Goal: Information Seeking & Learning: Learn about a topic

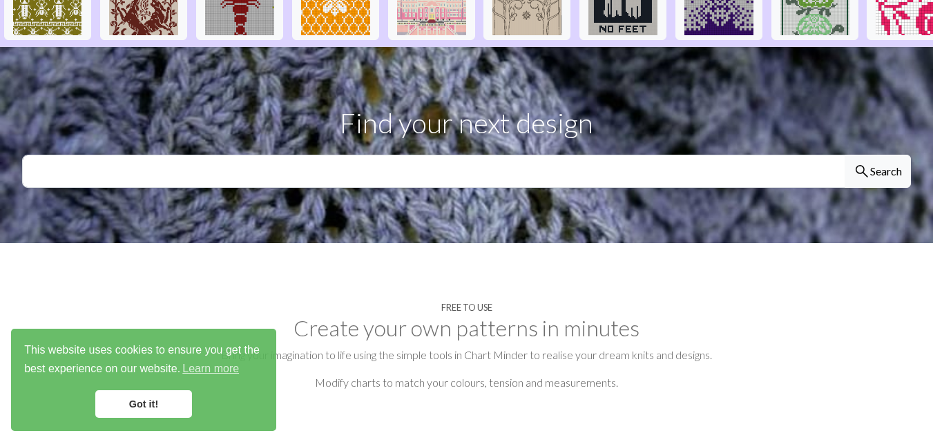
scroll to position [539, 0]
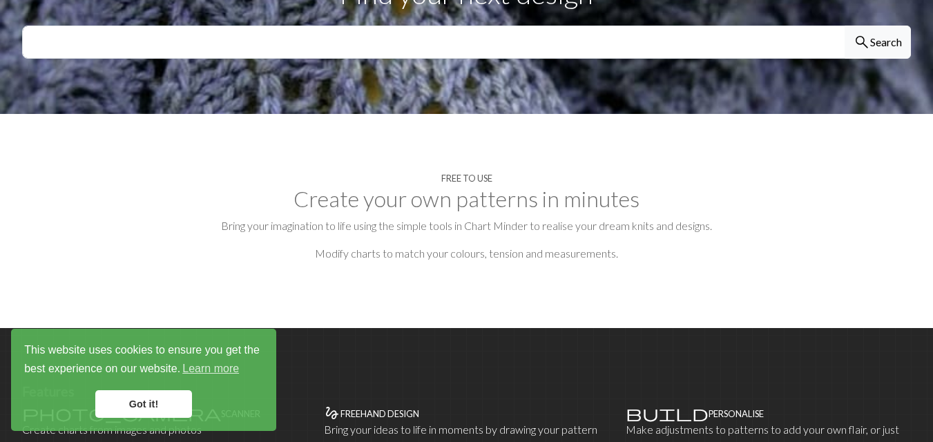
click at [521, 186] on h2 "Create your own patterns in minutes" at bounding box center [466, 199] width 889 height 26
click at [162, 397] on link "Got it!" at bounding box center [143, 404] width 97 height 28
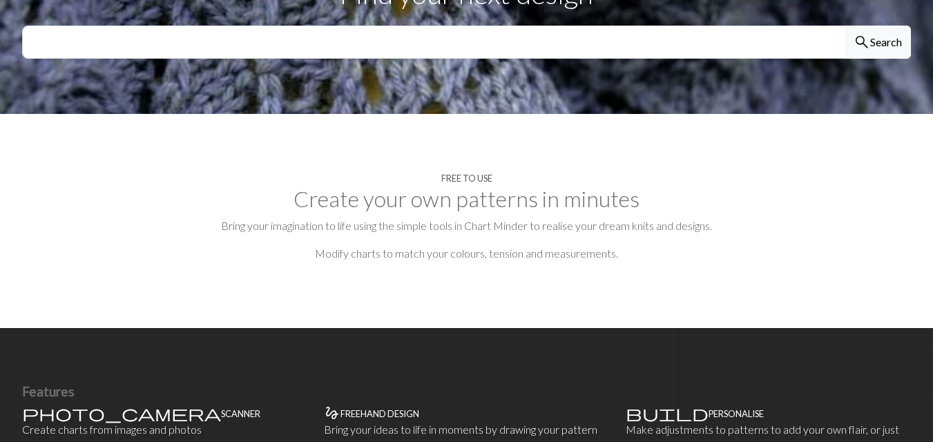
click at [439, 186] on h2 "Create your own patterns in minutes" at bounding box center [466, 199] width 889 height 26
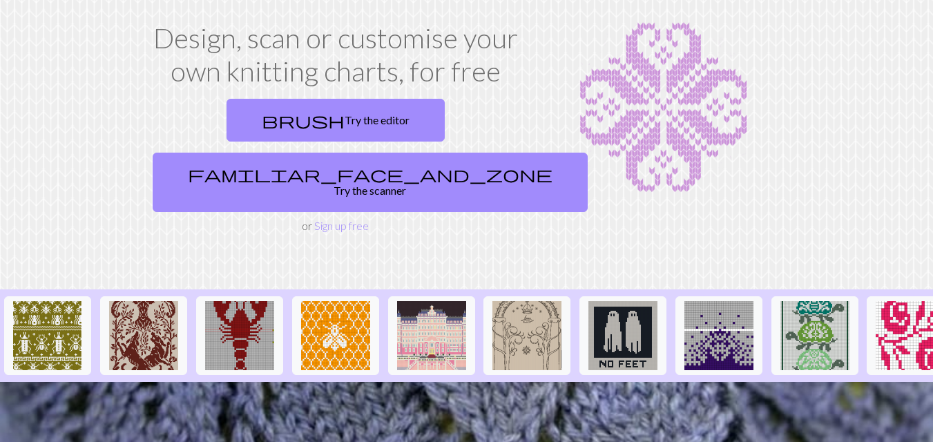
scroll to position [61, 0]
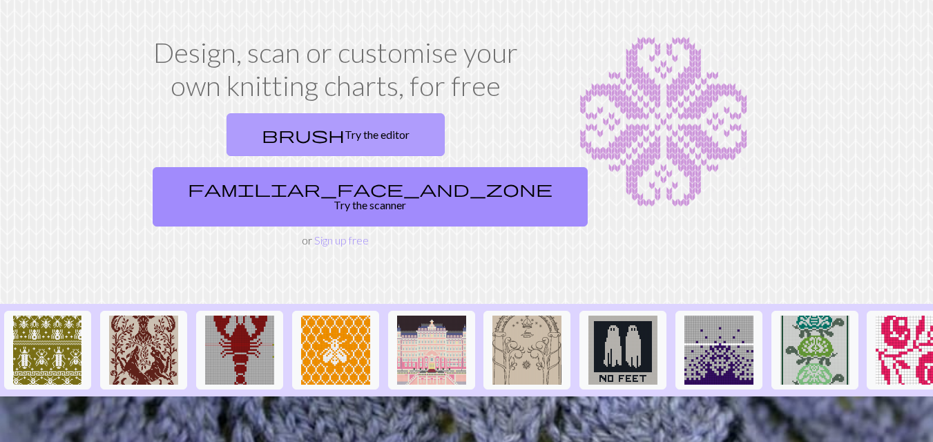
click at [245, 132] on link "brush Try the editor" at bounding box center [336, 134] width 218 height 43
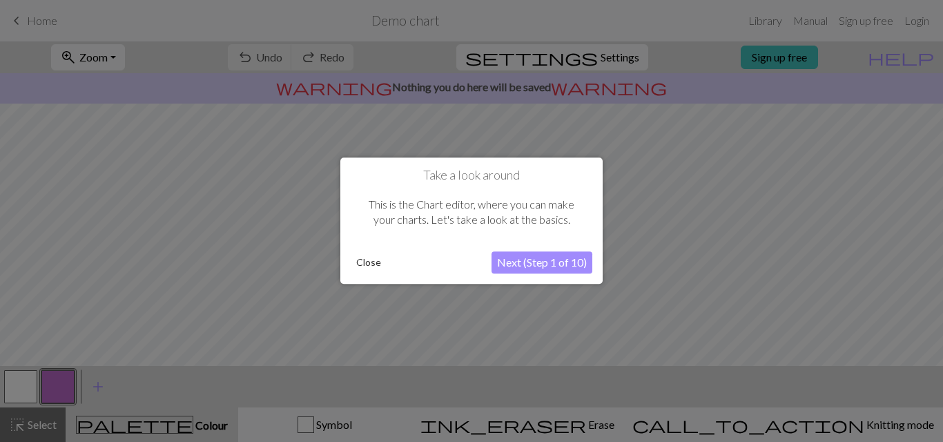
click at [526, 260] on button "Next (Step 1 of 10)" at bounding box center [542, 263] width 101 height 22
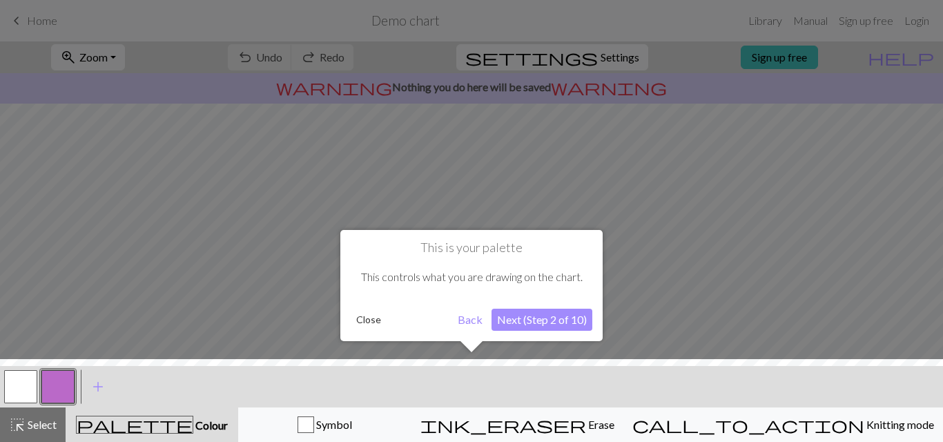
click at [513, 309] on button "Next (Step 2 of 10)" at bounding box center [542, 320] width 101 height 22
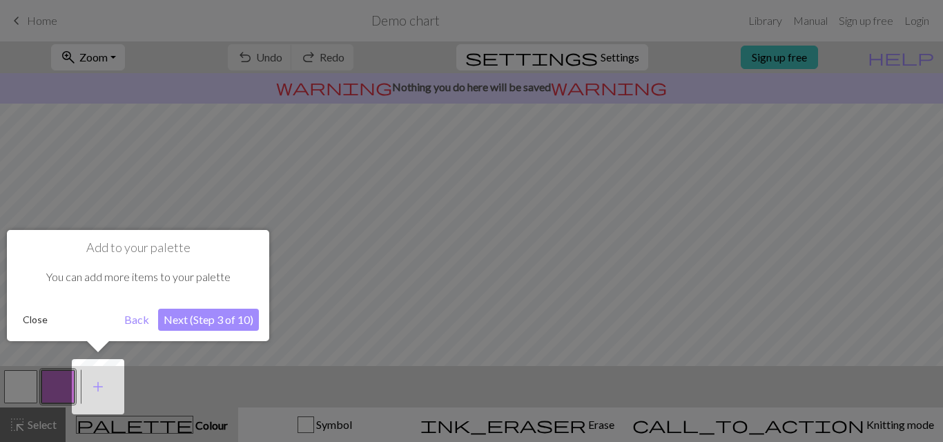
click at [164, 315] on button "Next (Step 3 of 10)" at bounding box center [208, 320] width 101 height 22
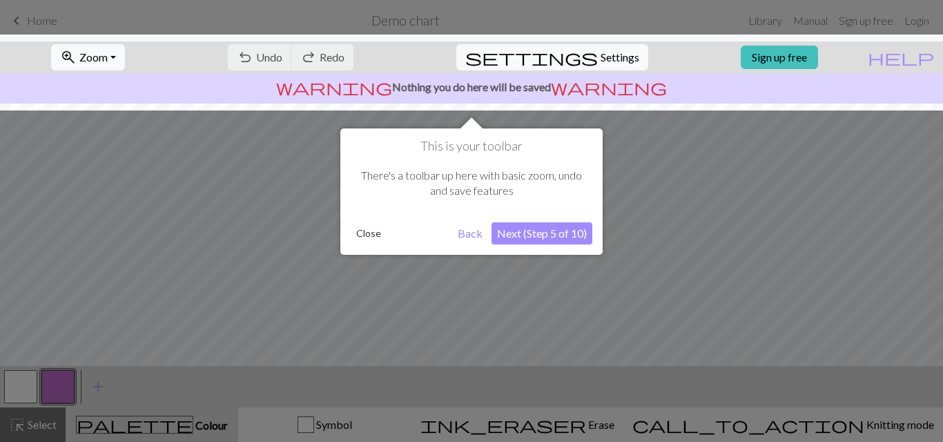
click at [534, 230] on button "Next (Step 5 of 10)" at bounding box center [542, 233] width 101 height 22
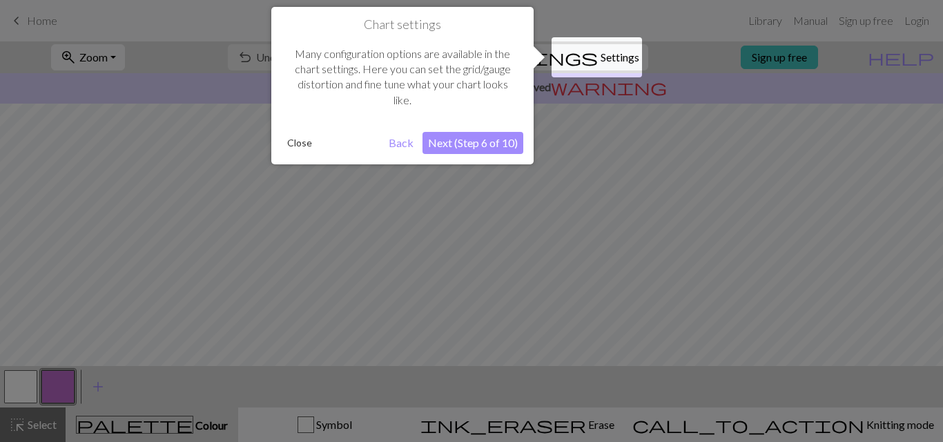
click at [487, 136] on button "Next (Step 6 of 10)" at bounding box center [473, 143] width 101 height 22
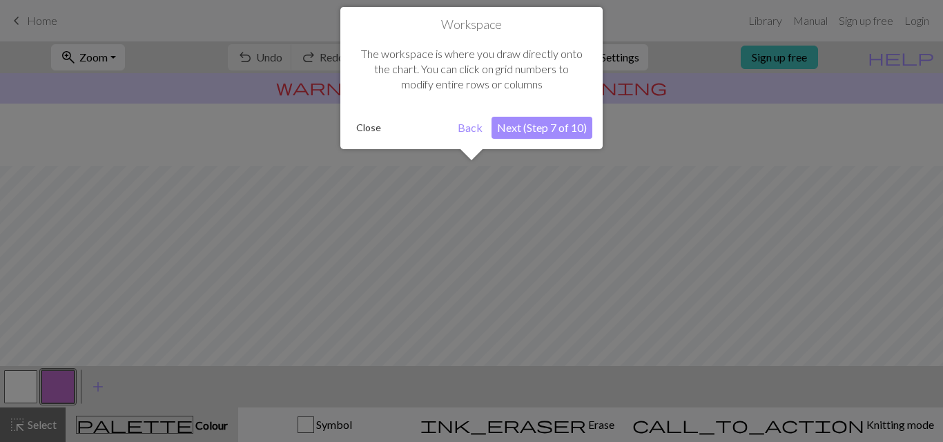
scroll to position [83, 0]
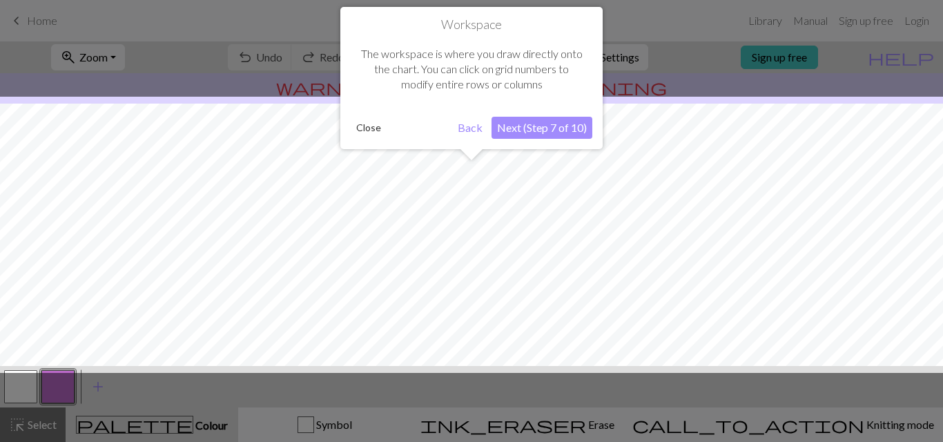
click at [541, 124] on button "Next (Step 7 of 10)" at bounding box center [542, 128] width 101 height 22
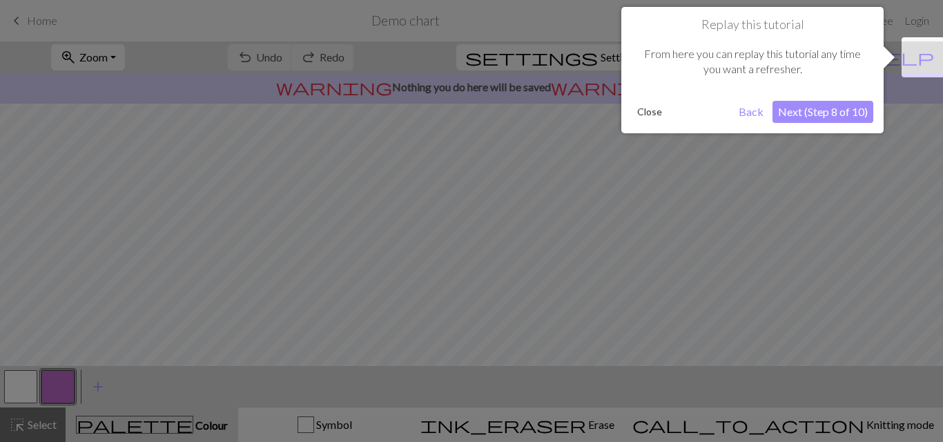
click at [829, 110] on button "Next (Step 8 of 10)" at bounding box center [823, 112] width 101 height 22
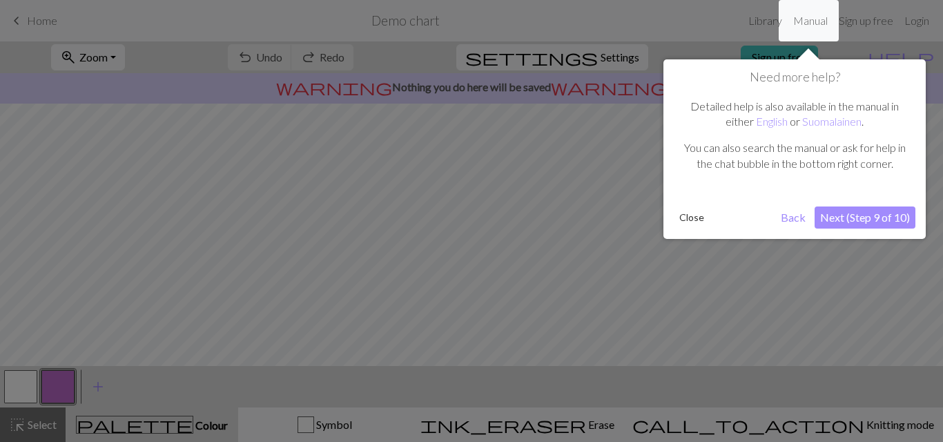
click at [834, 215] on button "Next (Step 9 of 10)" at bounding box center [865, 217] width 101 height 22
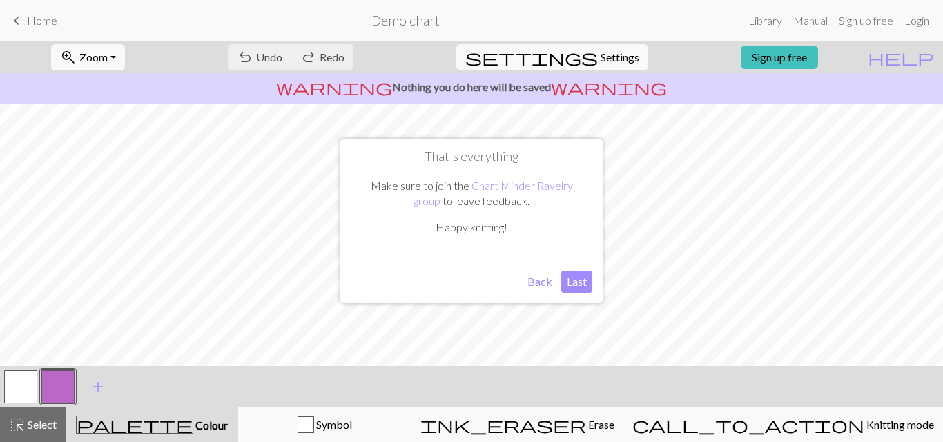
click at [570, 280] on button "Last" at bounding box center [576, 282] width 31 height 22
click at [19, 382] on button "button" at bounding box center [20, 386] width 33 height 33
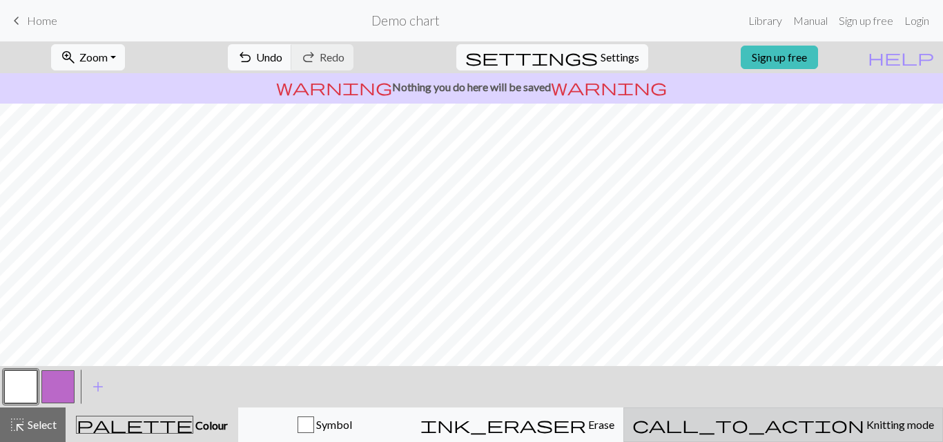
click at [865, 419] on span "Knitting mode" at bounding box center [900, 424] width 70 height 13
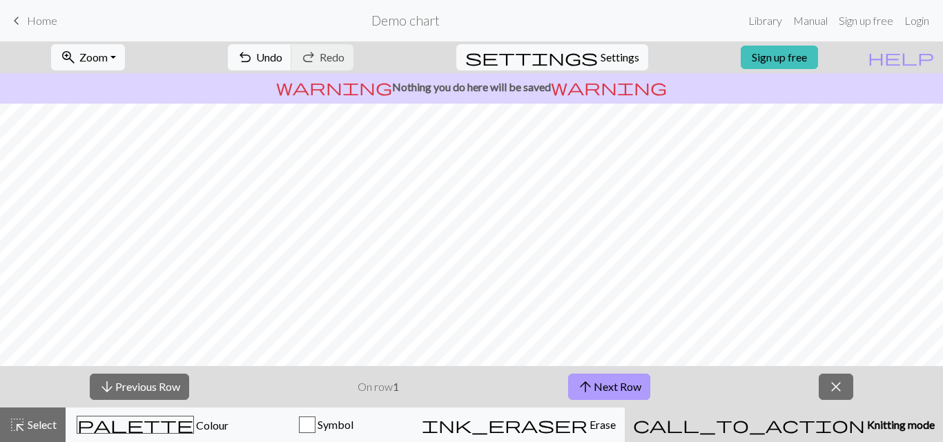
click at [590, 387] on span "arrow_upward" at bounding box center [585, 386] width 17 height 19
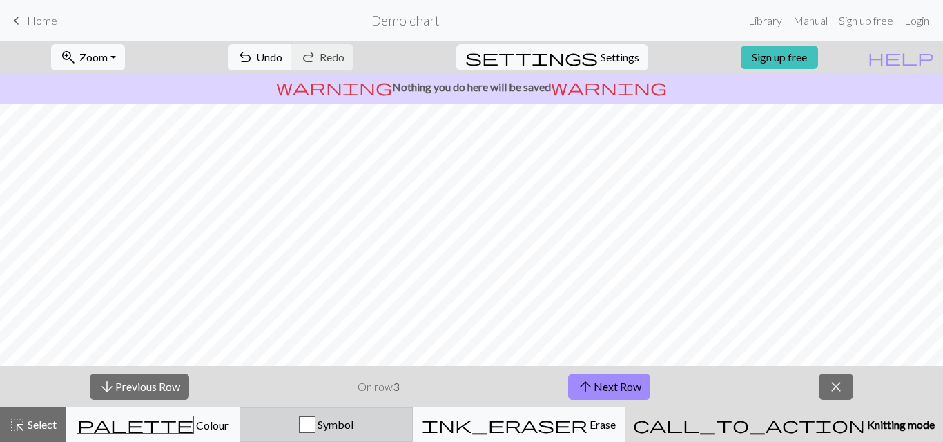
click at [316, 423] on div "button" at bounding box center [307, 424] width 17 height 17
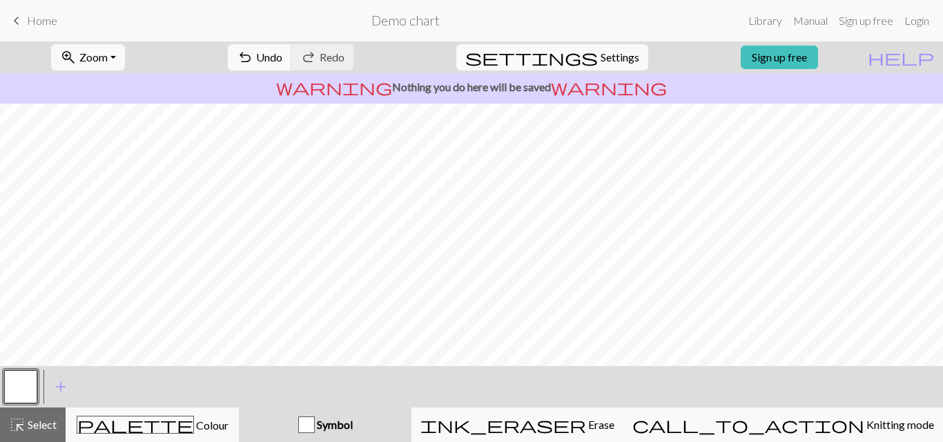
click at [38, 21] on span "Home" at bounding box center [42, 20] width 30 height 13
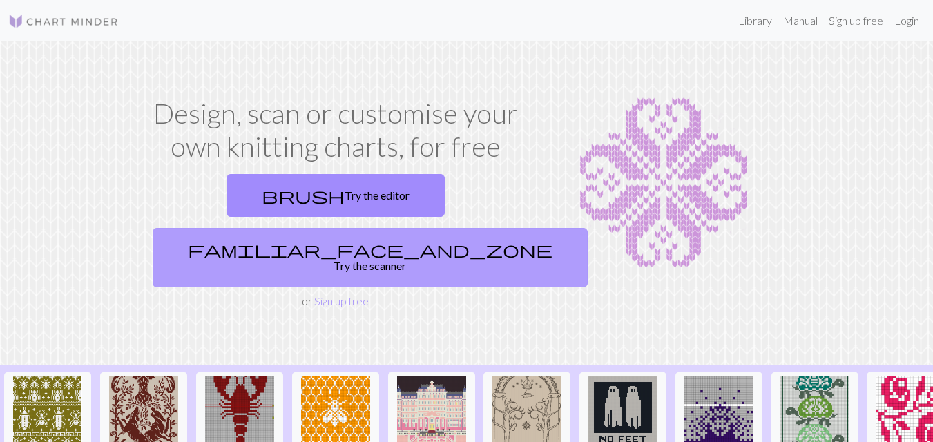
click at [405, 228] on link "familiar_face_and_zone Try the scanner" at bounding box center [370, 257] width 435 height 59
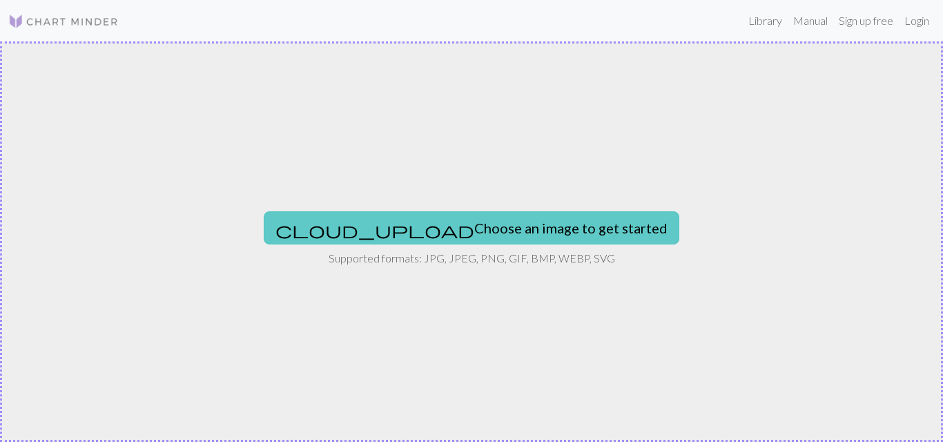
click at [400, 241] on button "cloud_upload Choose an image to get started" at bounding box center [472, 227] width 416 height 33
type input "C:\fakepath\WC049.png"
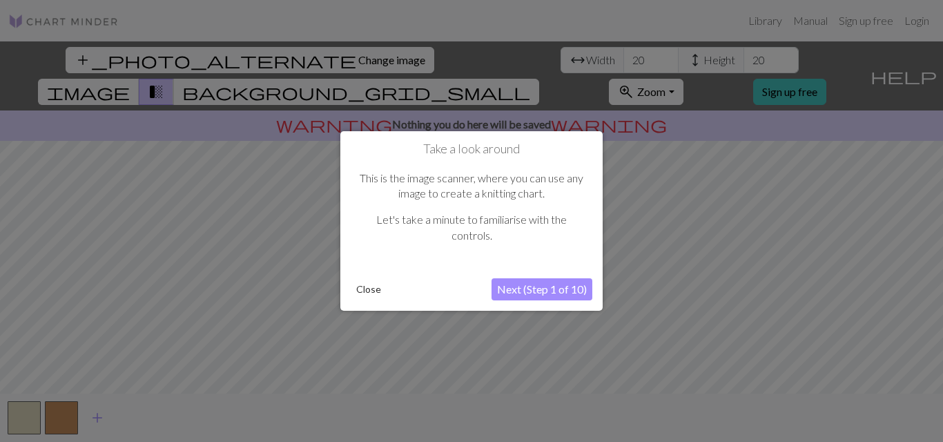
click at [534, 290] on button "Next (Step 1 of 10)" at bounding box center [542, 289] width 101 height 22
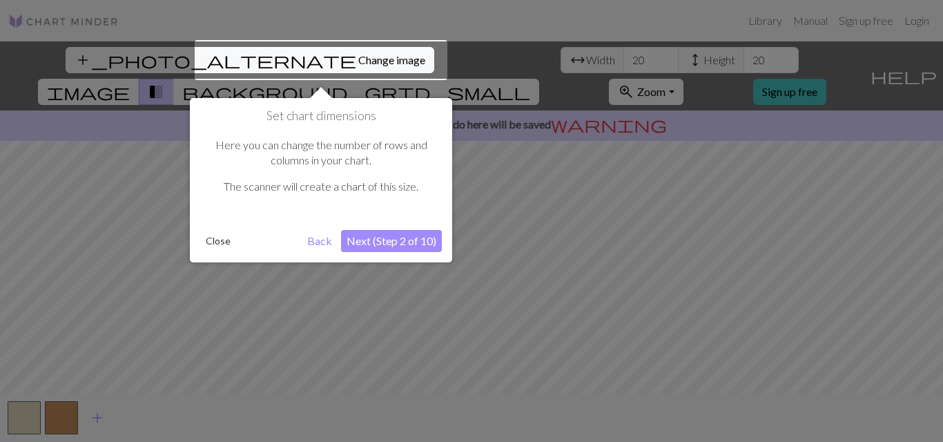
click at [390, 233] on button "Next (Step 2 of 10)" at bounding box center [391, 241] width 101 height 22
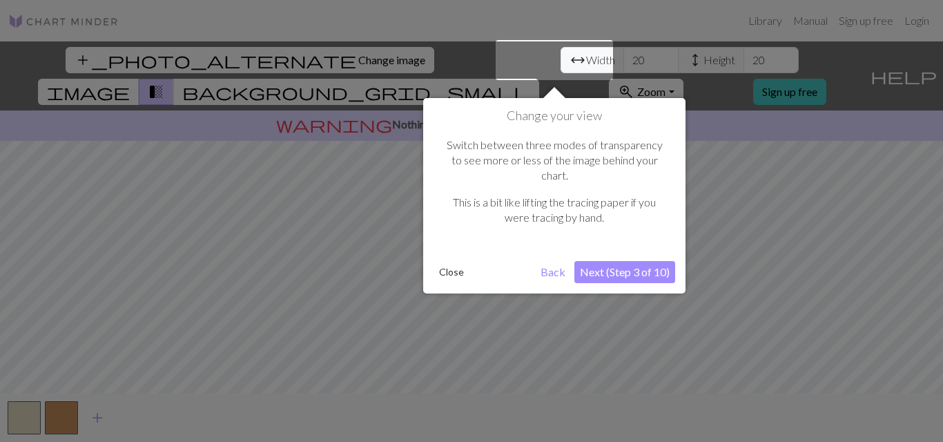
click at [616, 261] on button "Next (Step 3 of 10)" at bounding box center [625, 272] width 101 height 22
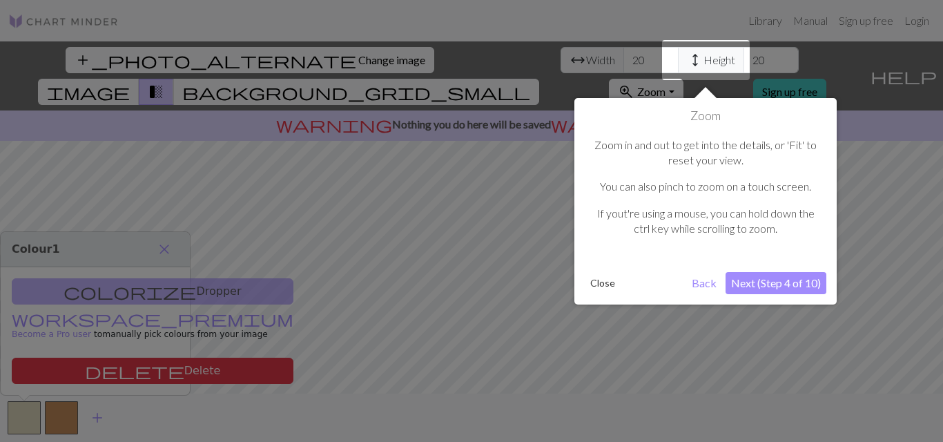
click at [751, 278] on button "Next (Step 4 of 10)" at bounding box center [776, 283] width 101 height 22
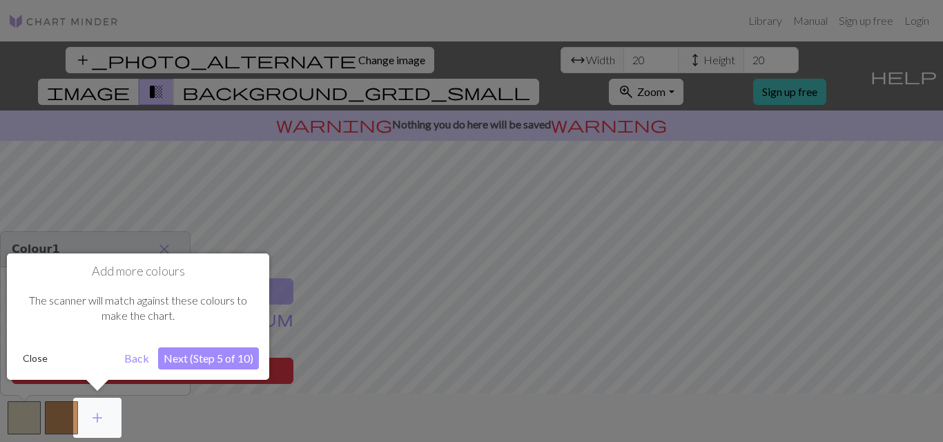
click at [194, 361] on button "Next (Step 5 of 10)" at bounding box center [208, 358] width 101 height 22
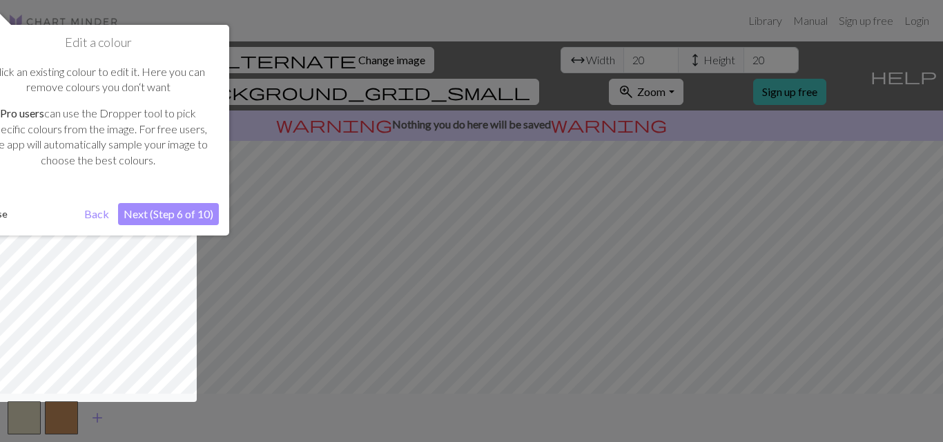
click at [164, 207] on button "Next (Step 6 of 10)" at bounding box center [168, 214] width 101 height 22
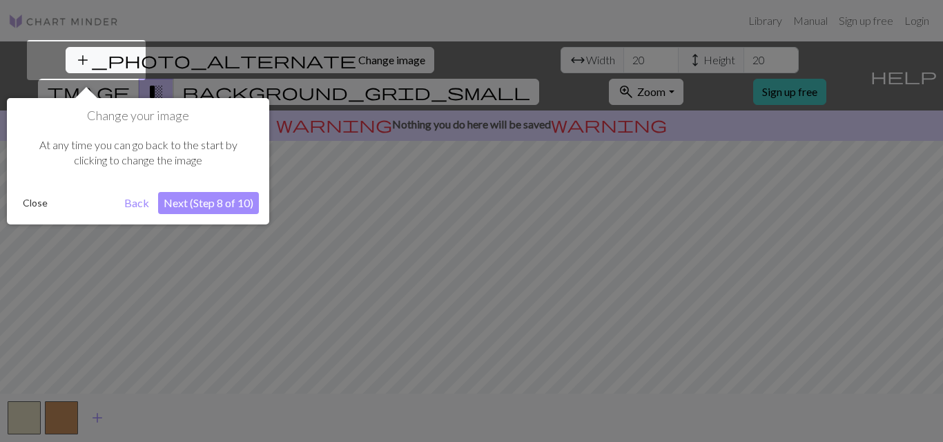
click at [185, 204] on button "Next (Step 8 of 10)" at bounding box center [208, 203] width 101 height 22
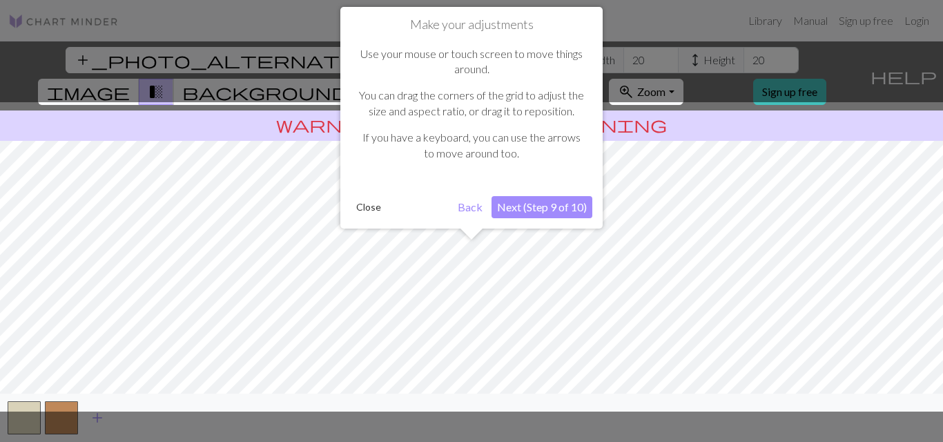
click at [501, 204] on button "Next (Step 9 of 10)" at bounding box center [542, 207] width 101 height 22
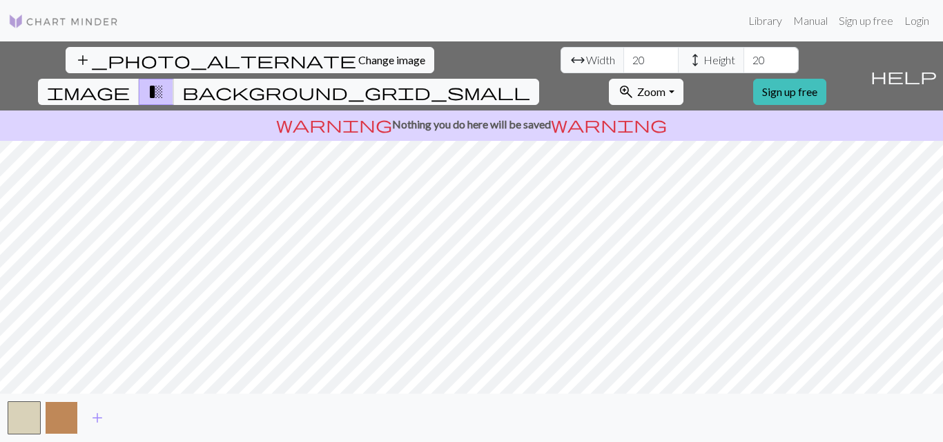
click at [62, 413] on button "button" at bounding box center [61, 417] width 33 height 33
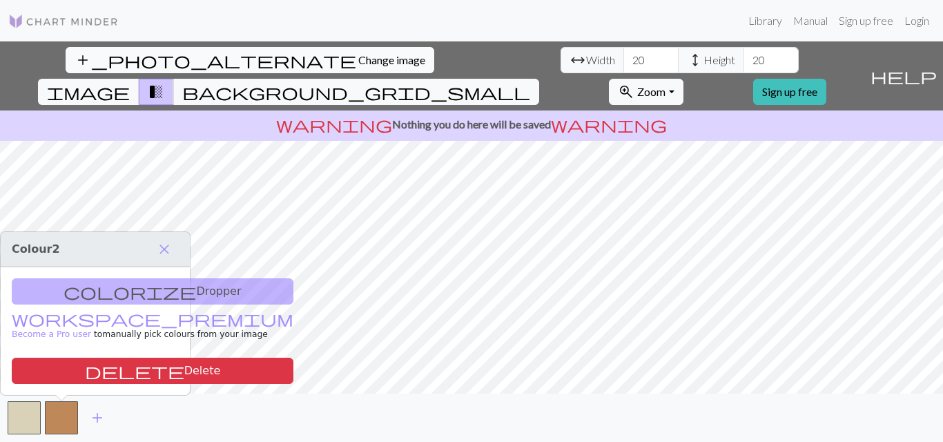
click at [358, 61] on span "Change image" at bounding box center [391, 59] width 67 height 13
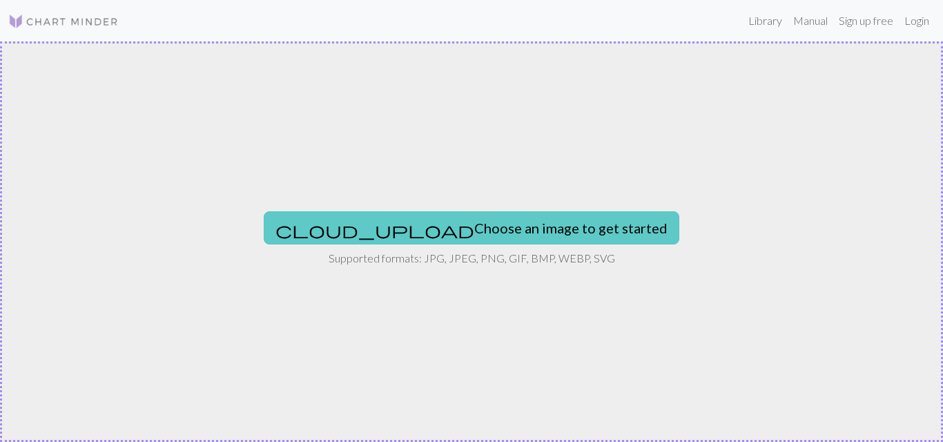
click at [515, 218] on button "cloud_upload Choose an image to get started" at bounding box center [472, 227] width 416 height 33
type input "C:\fakepath\Pastel and Gold Digital Paper11.jpg"
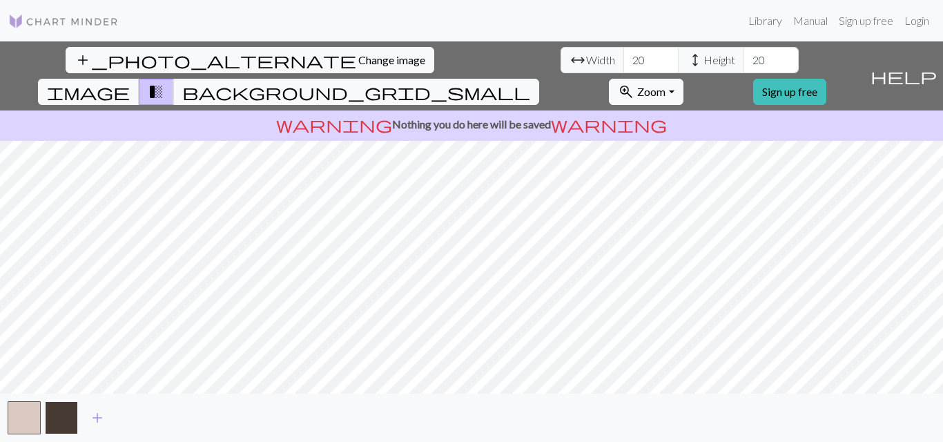
click at [57, 414] on button "button" at bounding box center [61, 417] width 33 height 33
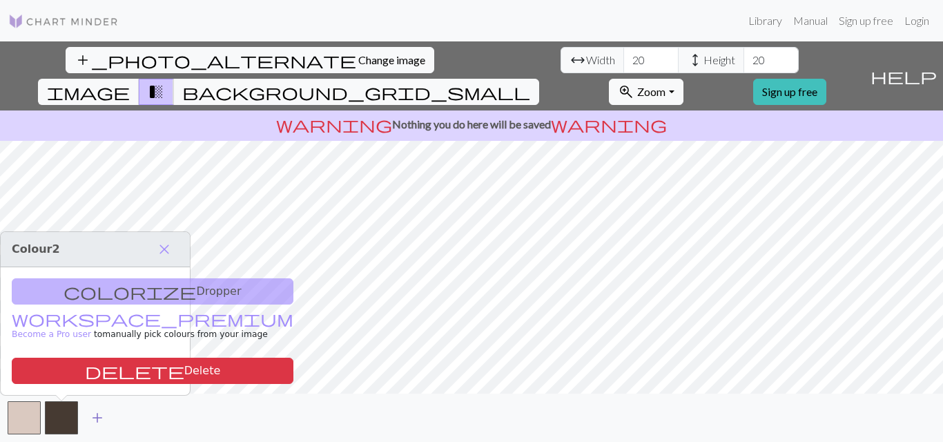
click at [97, 417] on span "add" at bounding box center [97, 417] width 17 height 19
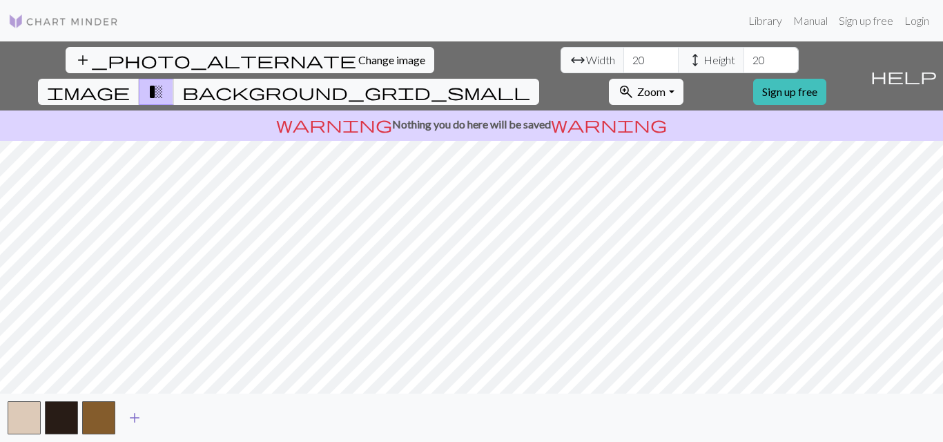
click at [137, 416] on span "add" at bounding box center [134, 417] width 17 height 19
click at [137, 416] on button "button" at bounding box center [135, 417] width 33 height 33
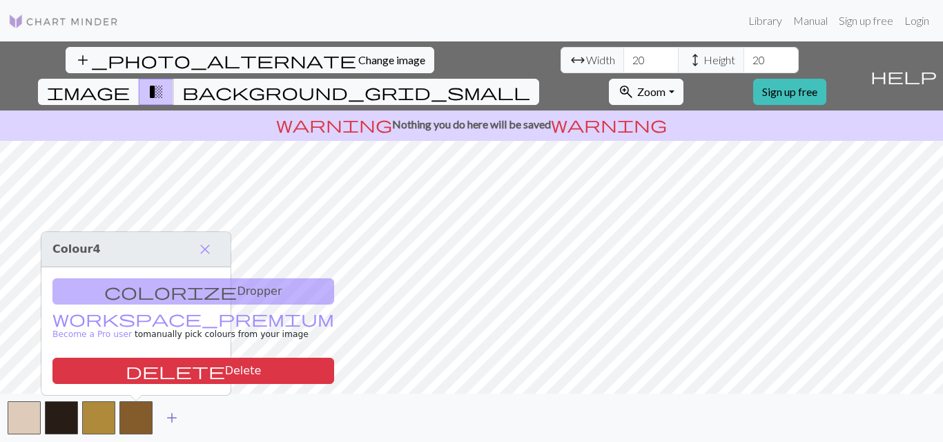
click at [169, 416] on span "add" at bounding box center [172, 417] width 17 height 19
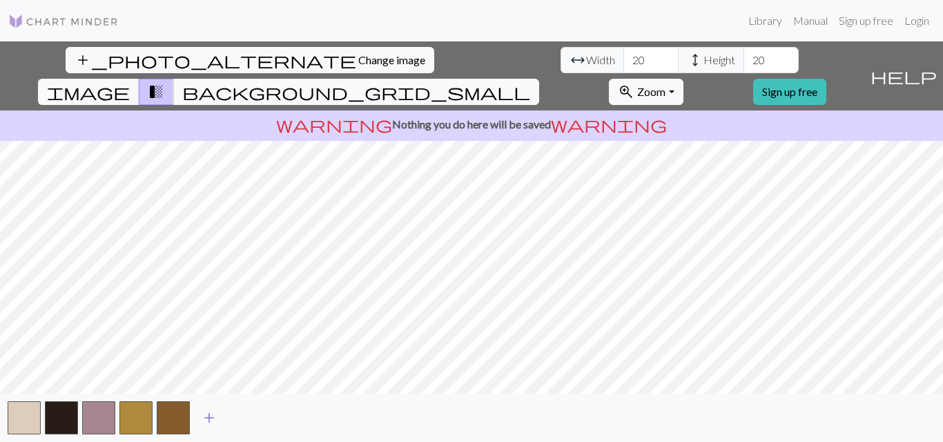
click at [211, 417] on span "add" at bounding box center [209, 417] width 17 height 19
click at [247, 413] on span "add" at bounding box center [246, 417] width 17 height 19
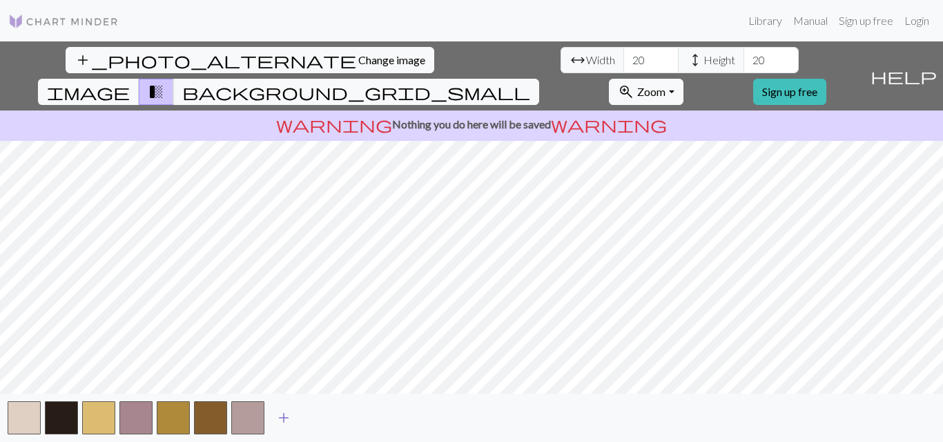
click at [285, 415] on span "add" at bounding box center [284, 417] width 17 height 19
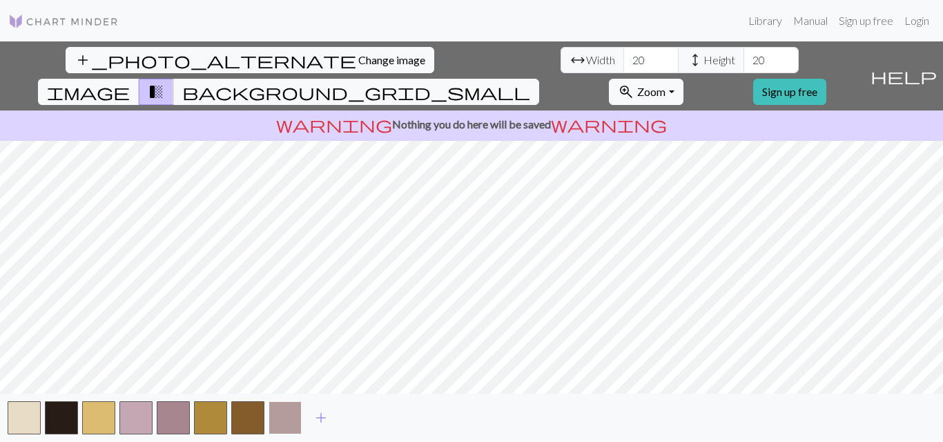
click at [287, 414] on button "button" at bounding box center [285, 417] width 33 height 33
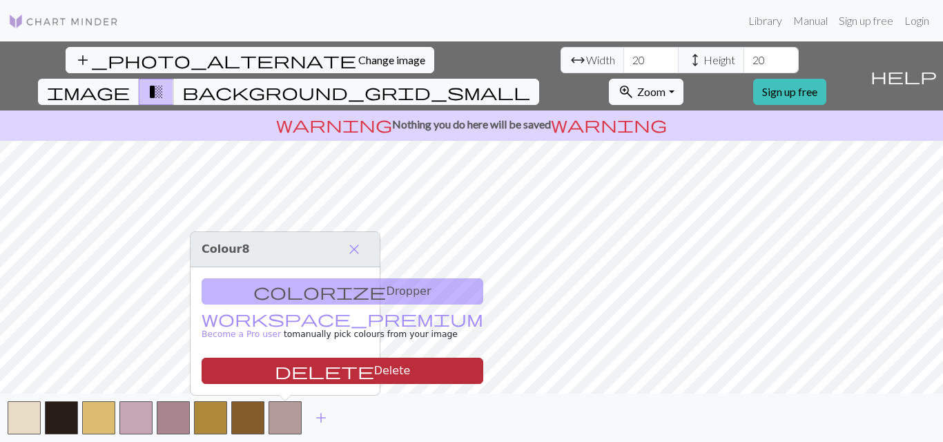
click at [260, 360] on button "delete Delete" at bounding box center [343, 371] width 282 height 26
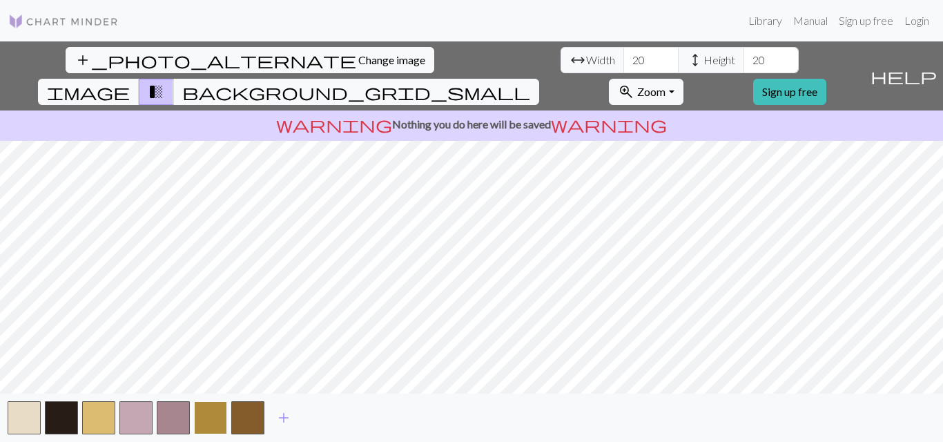
click at [206, 410] on button "button" at bounding box center [210, 417] width 33 height 33
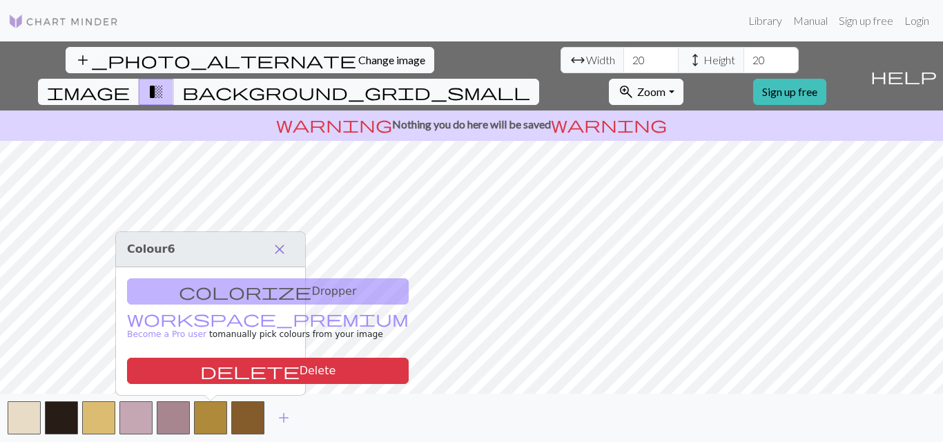
click at [287, 245] on span "close" at bounding box center [279, 249] width 17 height 19
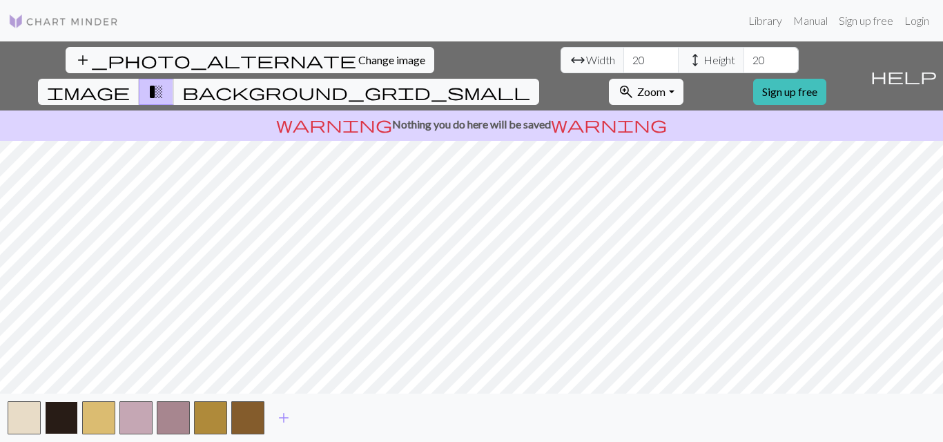
click at [67, 405] on button "button" at bounding box center [61, 417] width 33 height 33
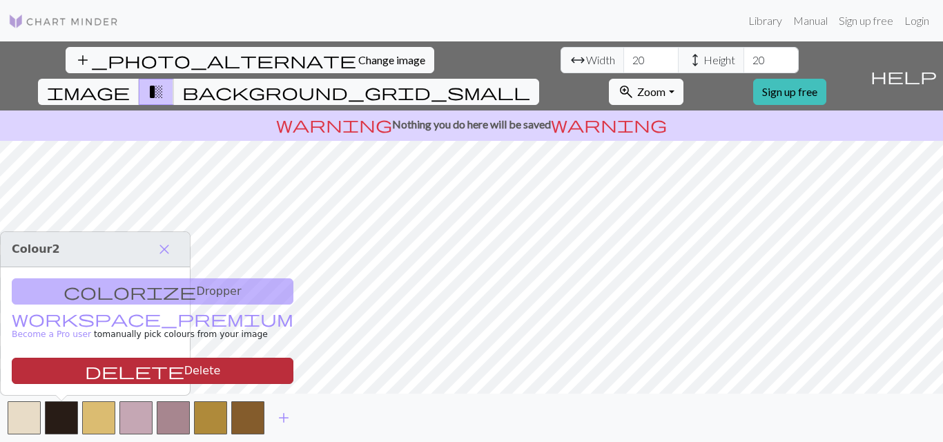
click at [99, 365] on button "delete Delete" at bounding box center [153, 371] width 282 height 26
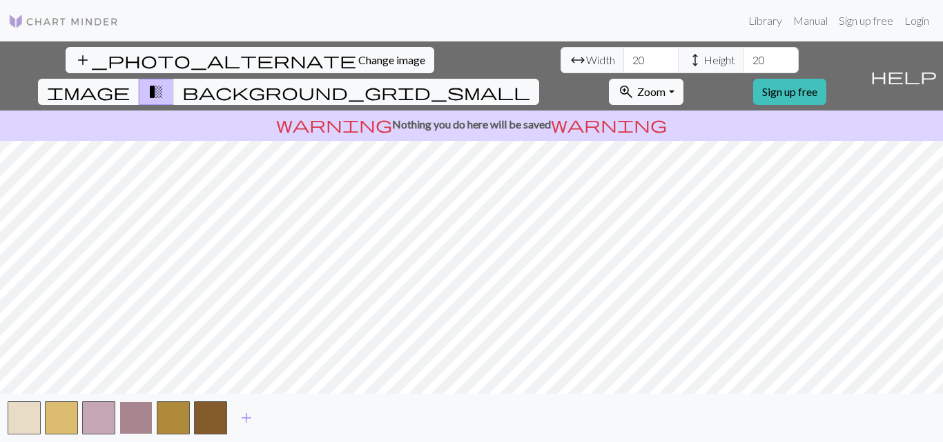
click at [137, 422] on button "button" at bounding box center [135, 417] width 33 height 33
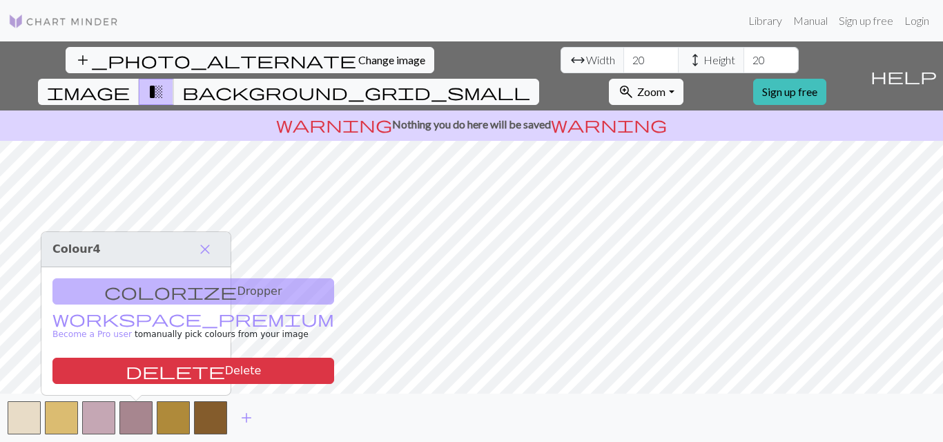
click at [142, 290] on div "colorize Dropper workspace_premium Become a Pro user to manually pick colours f…" at bounding box center [135, 331] width 189 height 128
click at [810, 20] on link "Manual" at bounding box center [811, 21] width 46 height 28
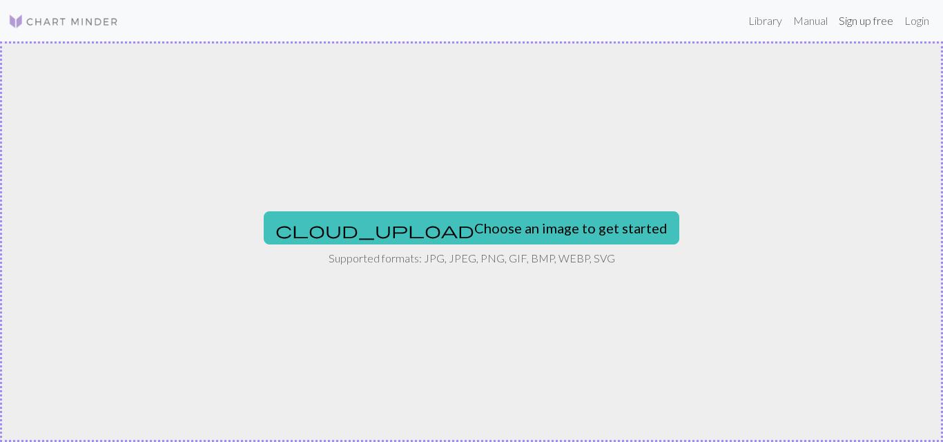
click at [860, 20] on link "Sign up free" at bounding box center [867, 21] width 66 height 28
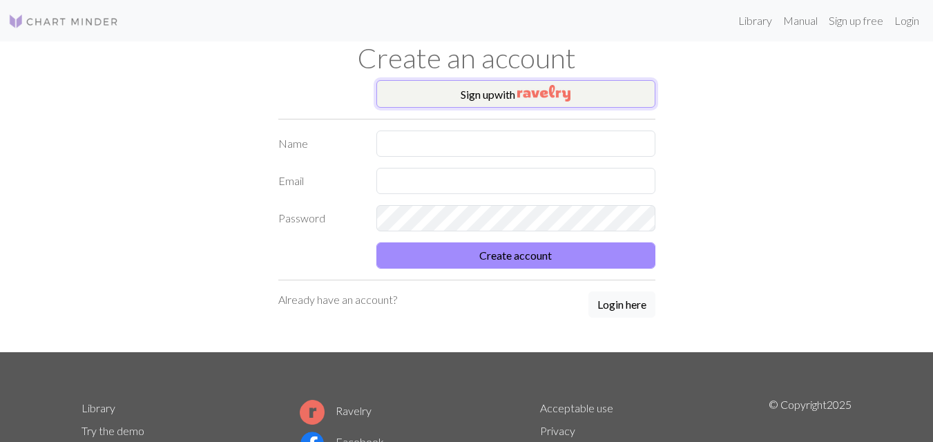
click at [562, 87] on img "button" at bounding box center [543, 93] width 53 height 17
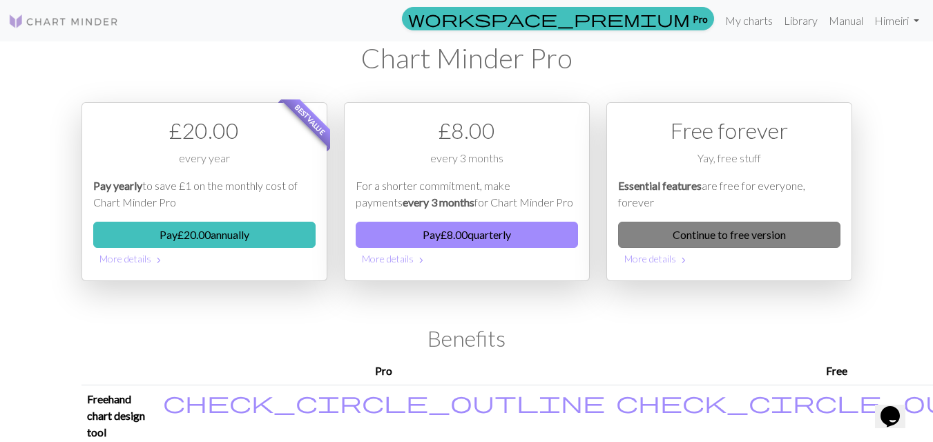
click at [747, 233] on link "Continue to free version" at bounding box center [729, 235] width 222 height 26
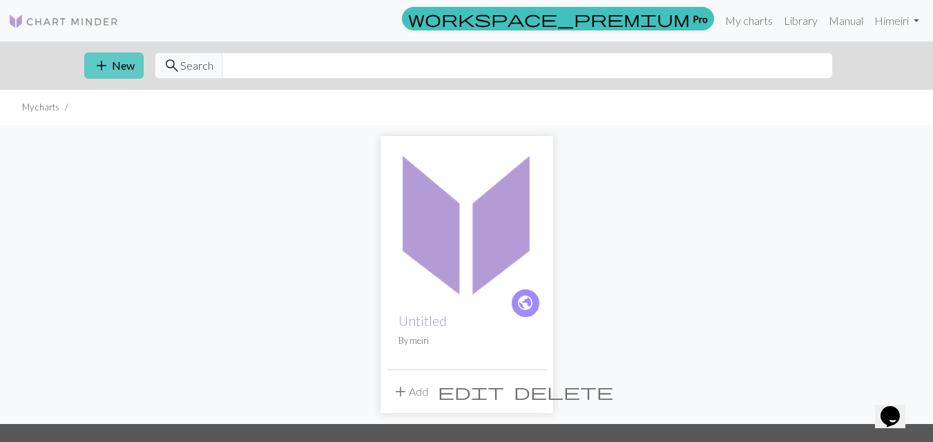
click at [125, 68] on button "add New" at bounding box center [113, 65] width 59 height 26
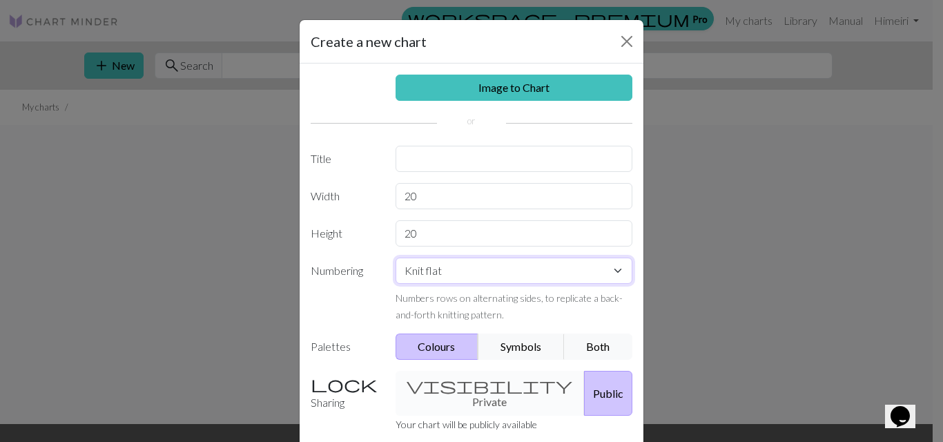
click at [443, 269] on select "Knit flat Knit in the round Lace knitting Cross stitch" at bounding box center [515, 271] width 238 height 26
select select "round"
click at [396, 258] on select "Knit flat Knit in the round Lace knitting Cross stitch" at bounding box center [515, 271] width 238 height 26
click at [471, 388] on div "visibility Private Public" at bounding box center [514, 393] width 254 height 45
click at [470, 382] on div "visibility Private Public" at bounding box center [514, 393] width 254 height 45
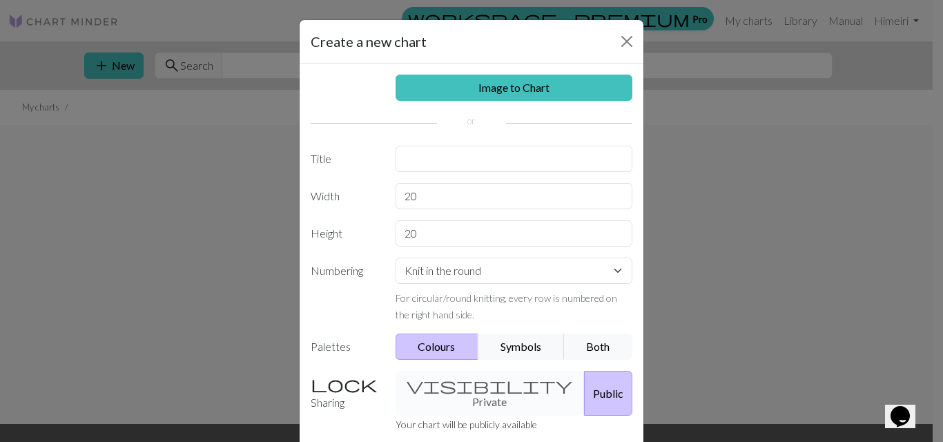
click at [440, 387] on div "visibility Private Public" at bounding box center [514, 393] width 254 height 45
click at [630, 37] on button "Close" at bounding box center [627, 41] width 22 height 22
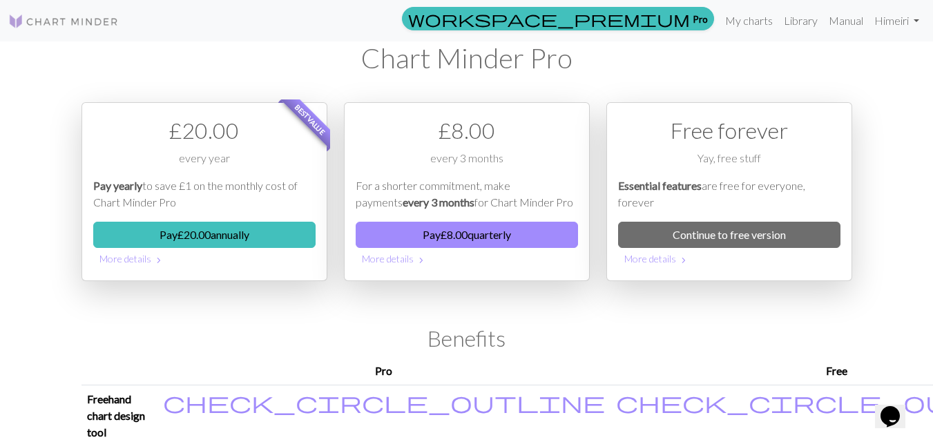
click at [903, 89] on div "workspace_premium Pro My charts Library Manual Hi meiri Account settings Logout…" at bounding box center [466, 221] width 933 height 442
click at [799, 19] on link "Library" at bounding box center [800, 21] width 45 height 28
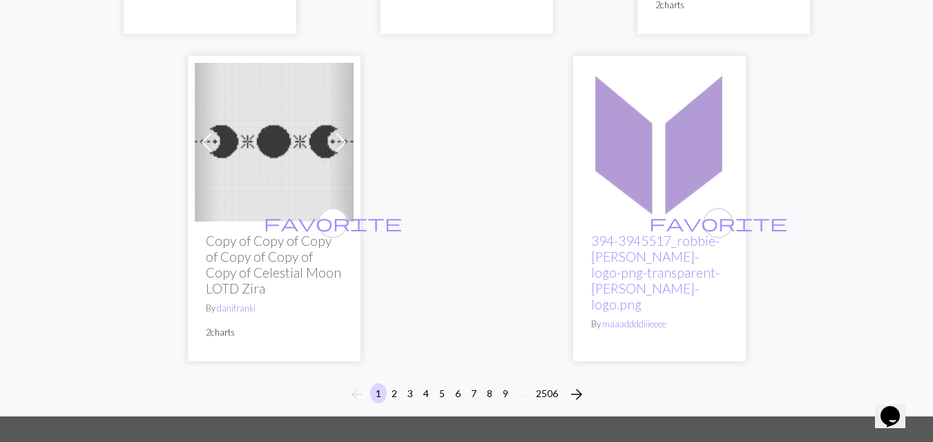
scroll to position [4781, 0]
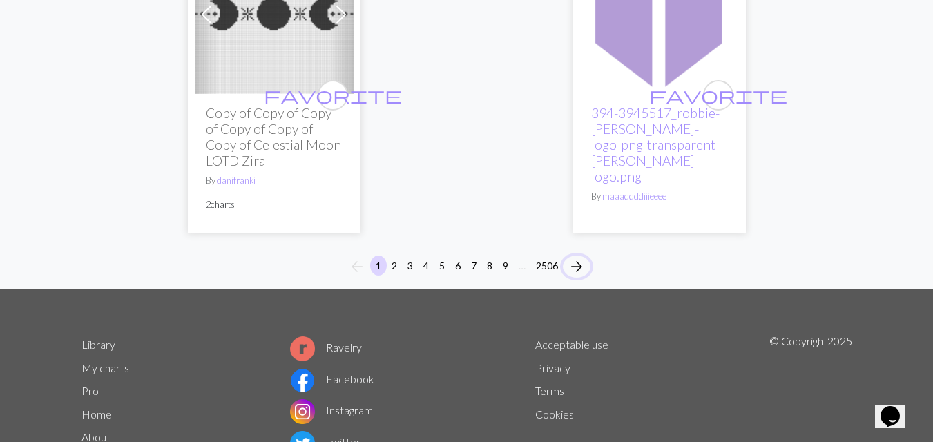
click at [572, 257] on span "arrow_forward" at bounding box center [576, 266] width 17 height 19
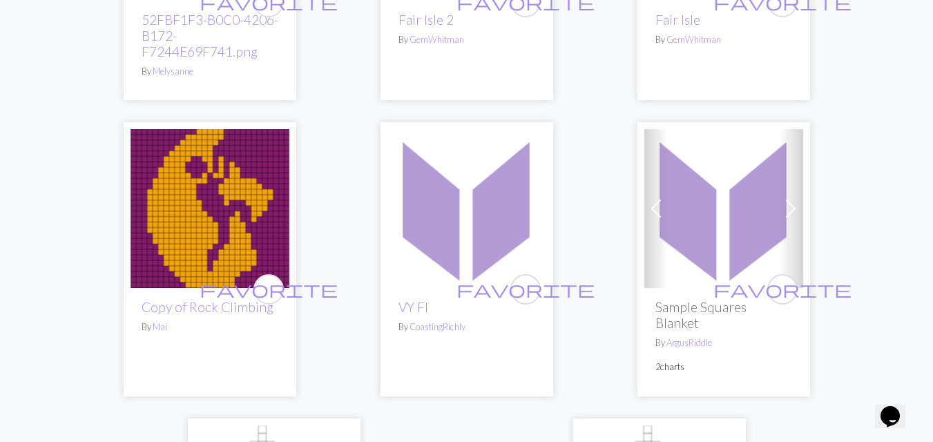
scroll to position [4641, 0]
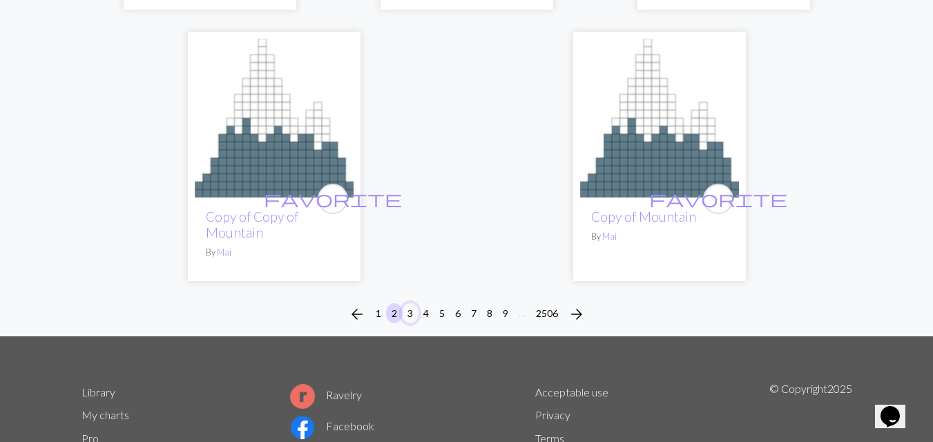
click at [406, 303] on button "3" at bounding box center [410, 313] width 17 height 20
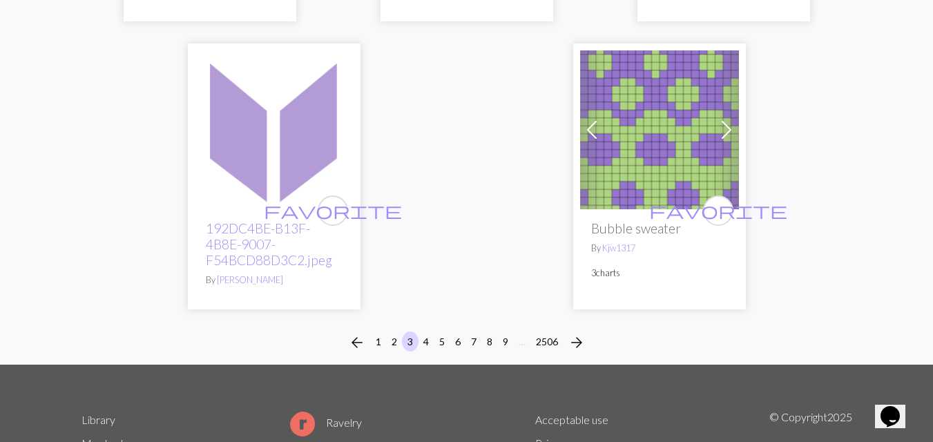
scroll to position [4641, 0]
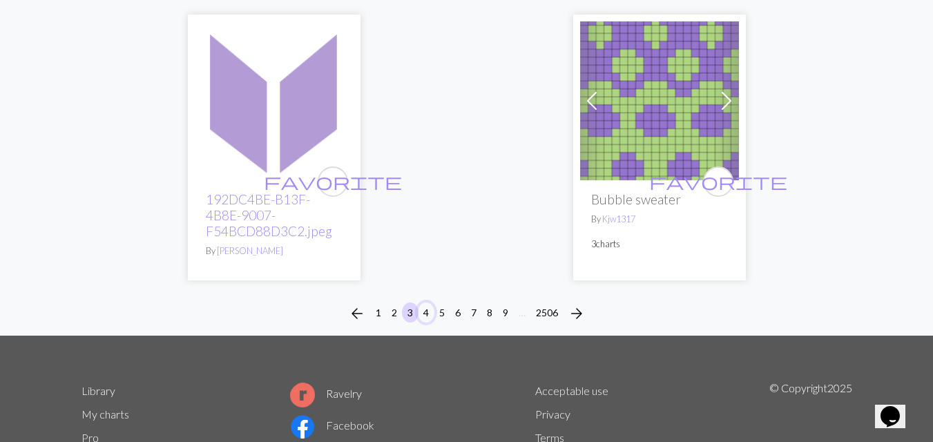
click at [425, 302] on button "4" at bounding box center [426, 312] width 17 height 20
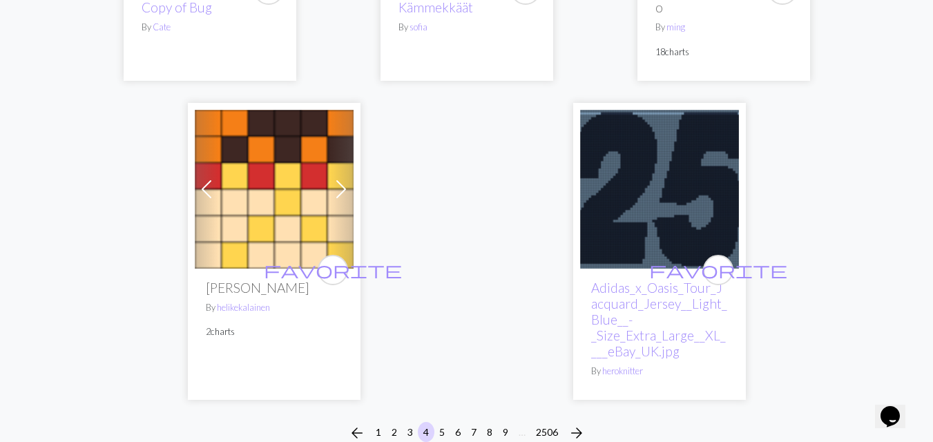
scroll to position [4641, 0]
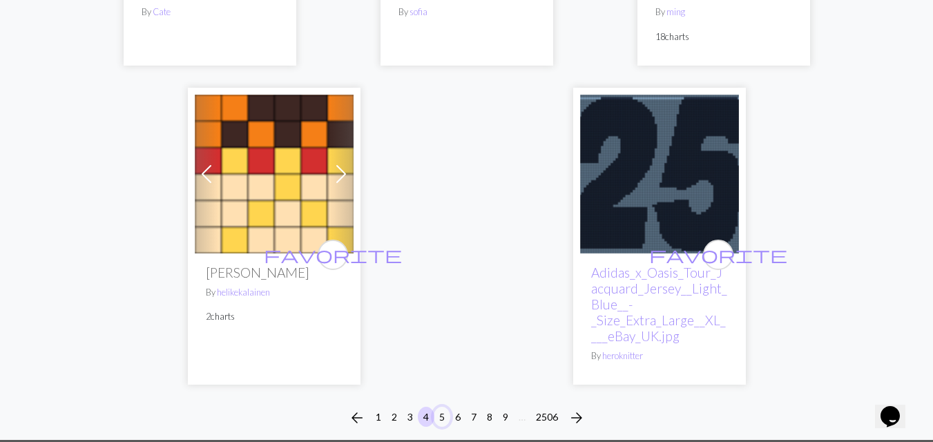
click at [439, 407] on button "5" at bounding box center [442, 417] width 17 height 20
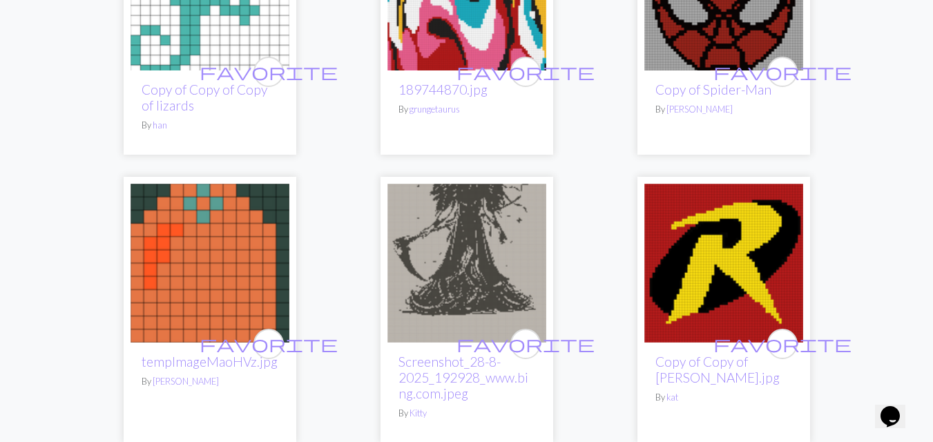
scroll to position [1934, 0]
